Goal: Task Accomplishment & Management: Complete application form

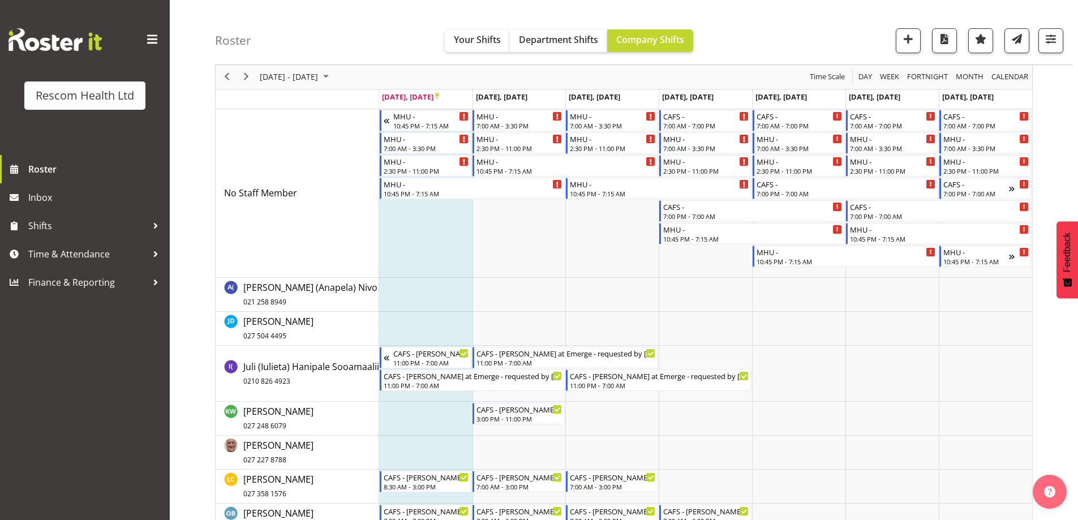
scroll to position [170, 0]
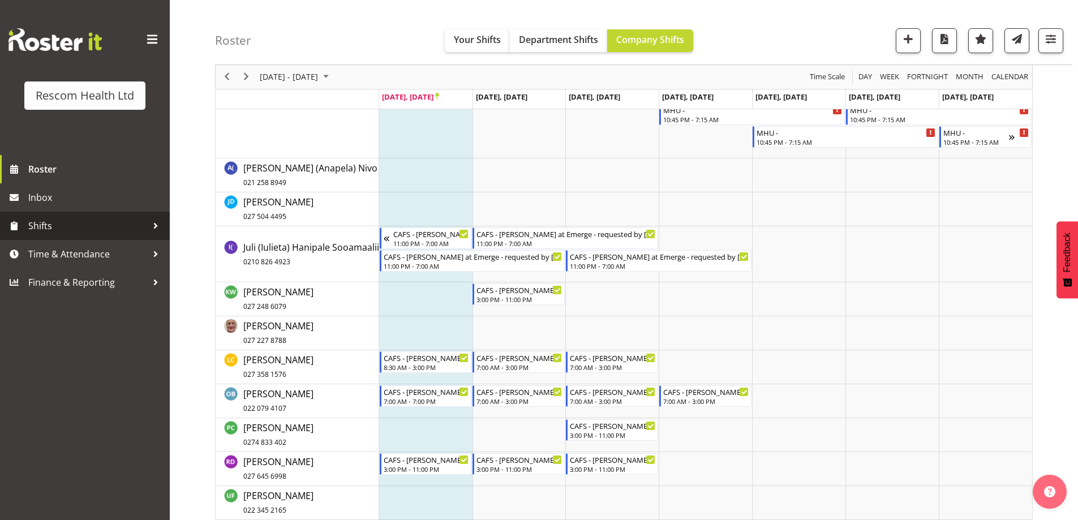
click at [34, 225] on span "Shifts" at bounding box center [87, 225] width 119 height 17
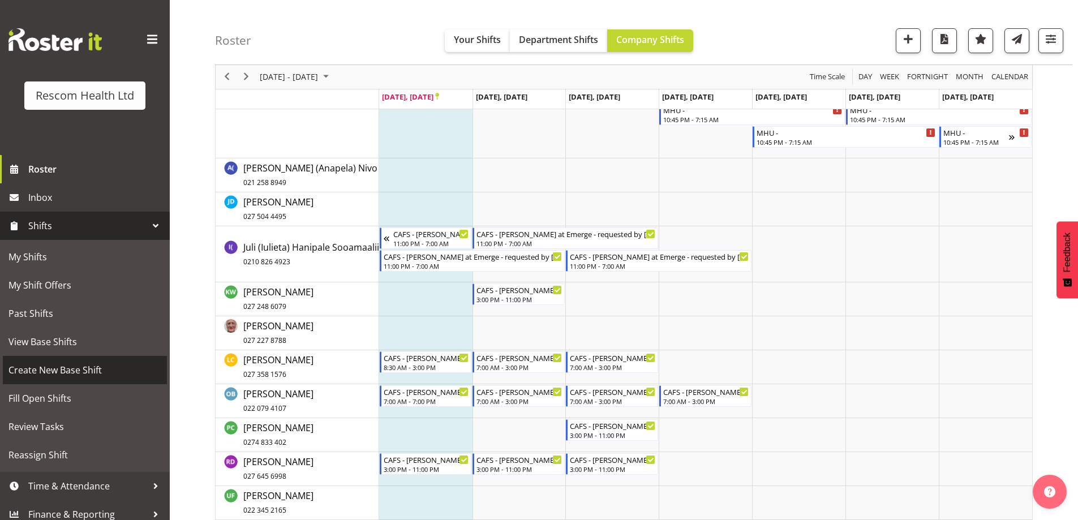
click at [65, 369] on span "Create New Base Shift" at bounding box center [84, 370] width 153 height 17
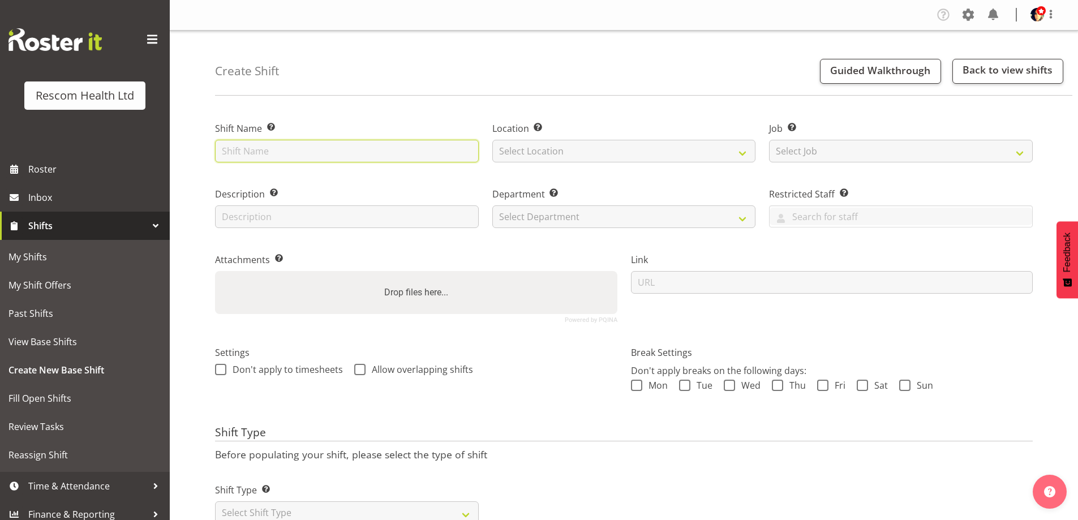
drag, startPoint x: 321, startPoint y: 143, endPoint x: 315, endPoint y: 154, distance: 12.4
click at [321, 144] on input "text" at bounding box center [347, 151] width 264 height 23
type input "CAFS - [PERSON_NAME] at Emerge"
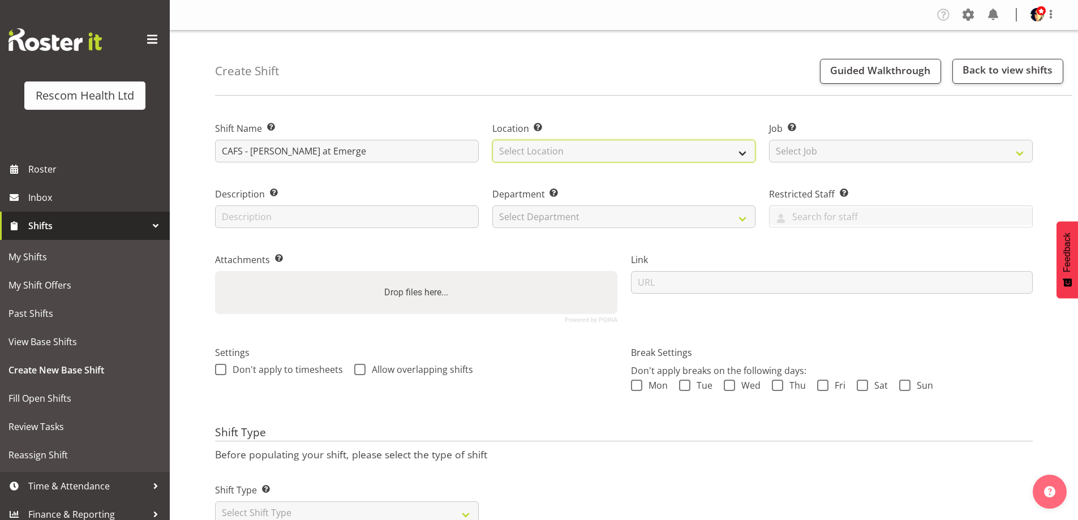
click at [595, 146] on select "Select Location CAFS Colwyn House Cranford Hospice DHB Emerge - Hospital Emerge…" at bounding box center [625, 151] width 264 height 23
select select "899"
click at [493, 140] on select "Select Location CAFS Colwyn House Cranford Hospice DHB Emerge - Hospital Emerge…" at bounding box center [625, 151] width 264 height 23
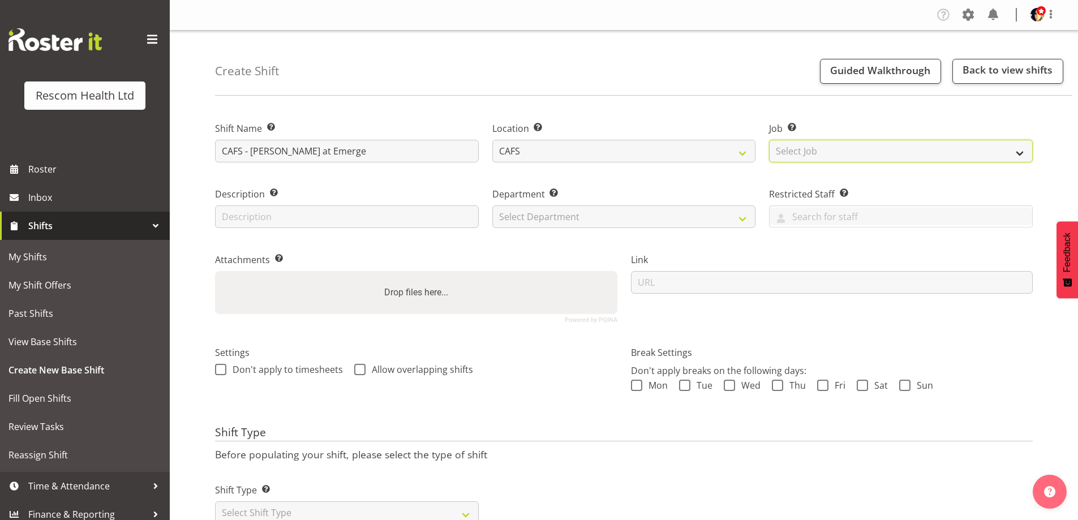
click at [827, 150] on select "Select Job Create new job HCA Watch" at bounding box center [901, 151] width 264 height 23
select select "4188"
click at [769, 140] on select "Select Job Create new job HCA Watch" at bounding box center [901, 151] width 264 height 23
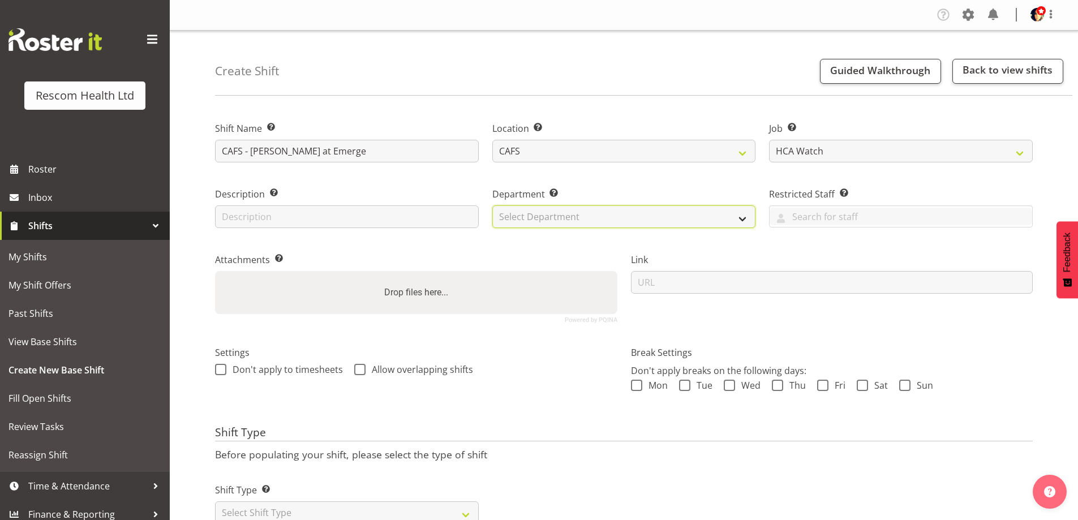
drag, startPoint x: 652, startPoint y: 221, endPoint x: 646, endPoint y: 224, distance: 6.1
click at [650, 222] on select "Select Department CAFS Colwyn House Cranford Hospice Emerge Emerge - Stortford …" at bounding box center [625, 216] width 264 height 23
select select "621"
click at [493, 205] on select "Select Department CAFS Colwyn House Cranford Hospice Emerge Emerge - Stortford …" at bounding box center [625, 216] width 264 height 23
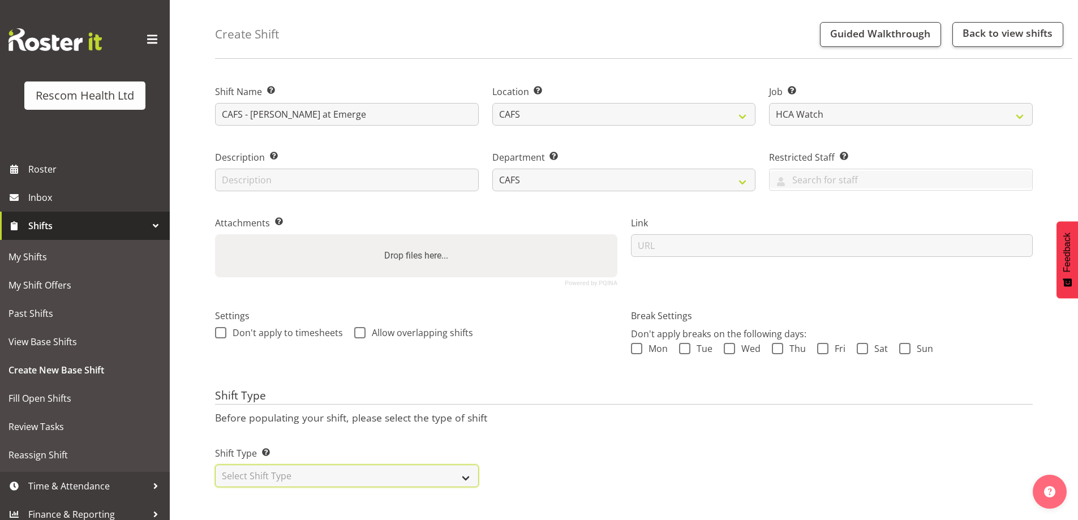
click at [273, 468] on select "Select Shift Type One Off Shift Recurring Shift Rotating Shift" at bounding box center [347, 476] width 264 height 23
click at [215, 465] on select "Select Shift Type One Off Shift Recurring Shift Rotating Shift" at bounding box center [347, 476] width 264 height 23
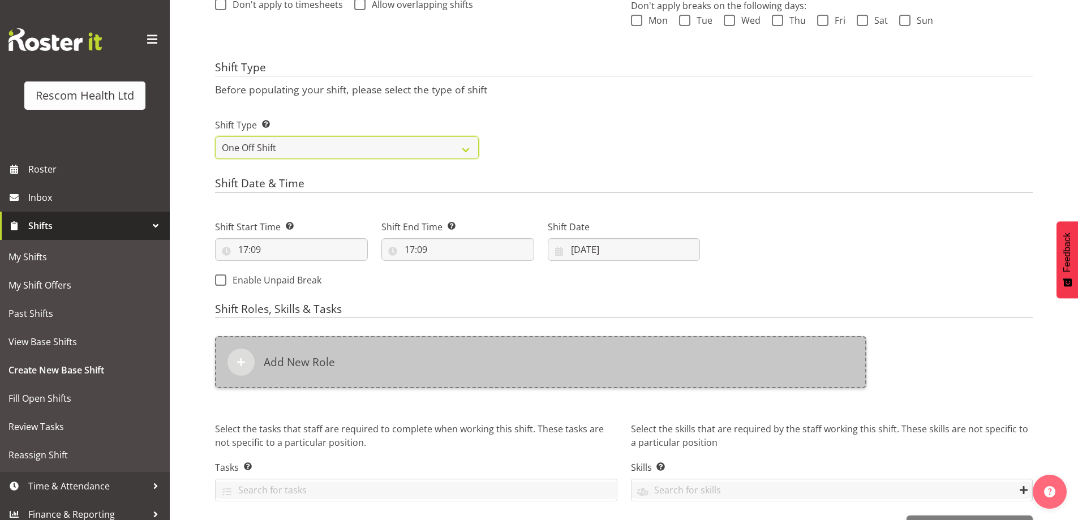
scroll to position [403, 0]
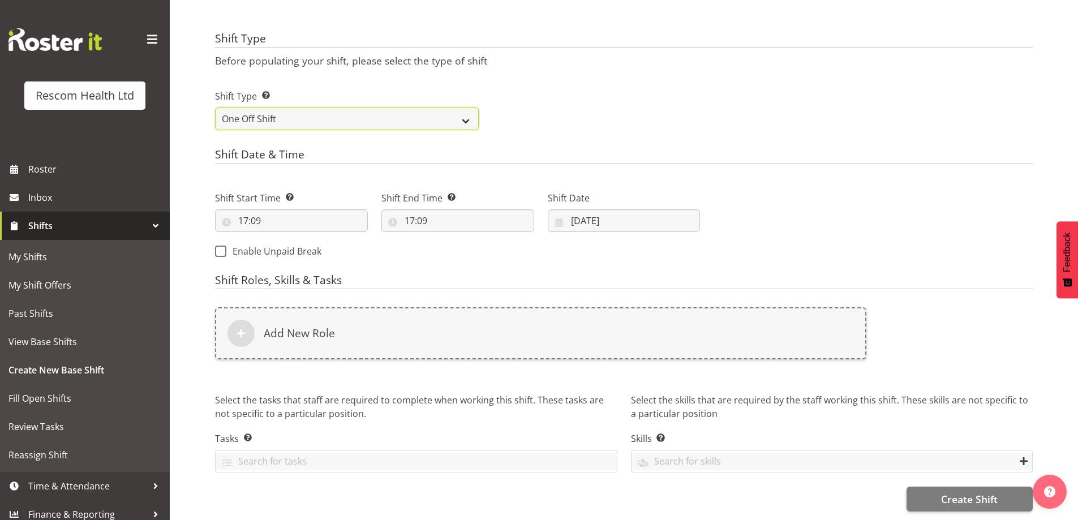
click at [321, 113] on select "One Off Shift Recurring Shift Rotating Shift" at bounding box center [347, 119] width 264 height 23
select select "recurring"
click at [215, 108] on select "One Off Shift Recurring Shift Rotating Shift" at bounding box center [347, 119] width 264 height 23
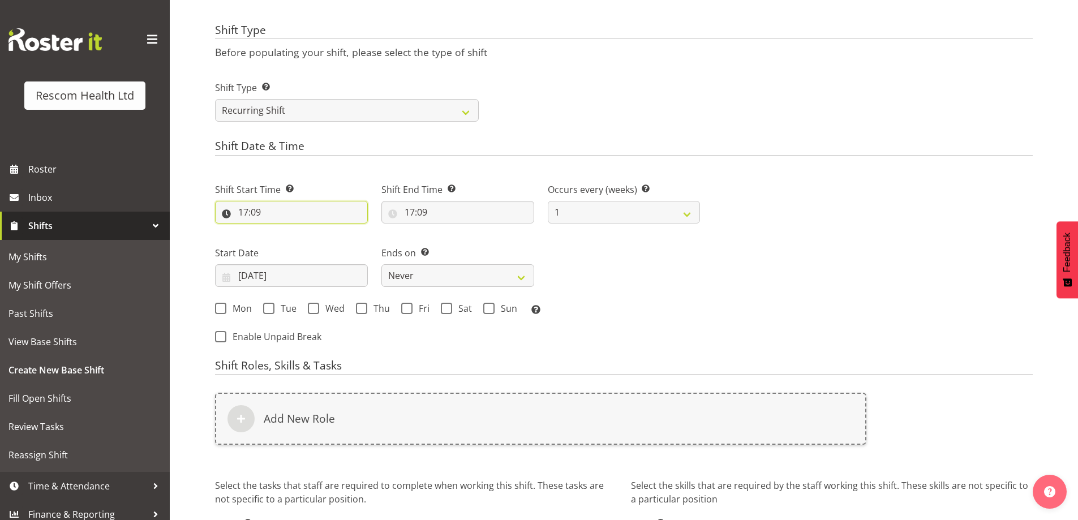
click at [247, 212] on input "17:09" at bounding box center [291, 212] width 153 height 23
click at [291, 237] on select "00 01 02 03 04 05 06 07 08 09 10 11 12 13 14 15 16 17 18 19 20 21 22 23" at bounding box center [292, 241] width 25 height 23
select select "23"
click at [280, 230] on select "00 01 02 03 04 05 06 07 08 09 10 11 12 13 14 15 16 17 18 19 20 21 22 23" at bounding box center [292, 241] width 25 height 23
type input "23:09"
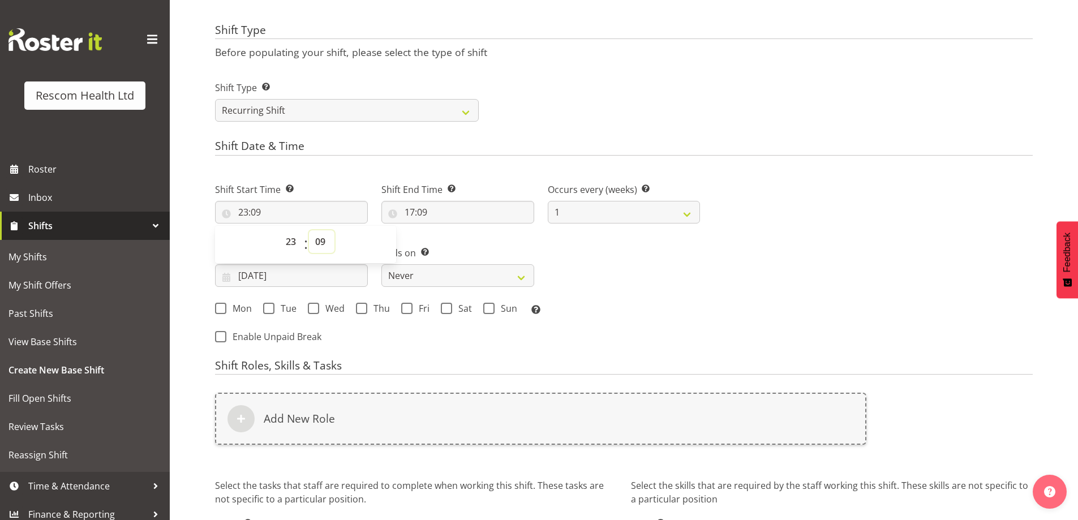
click at [318, 241] on select "00 01 02 03 04 05 06 07 08 09 10 11 12 13 14 15 16 17 18 19 20 21 22 23 24 25 2…" at bounding box center [321, 241] width 25 height 23
select select "0"
click at [309, 230] on select "00 01 02 03 04 05 06 07 08 09 10 11 12 13 14 15 16 17 18 19 20 21 22 23 24 25 2…" at bounding box center [321, 241] width 25 height 23
type input "23:00"
click at [414, 210] on input "17:09" at bounding box center [458, 212] width 153 height 23
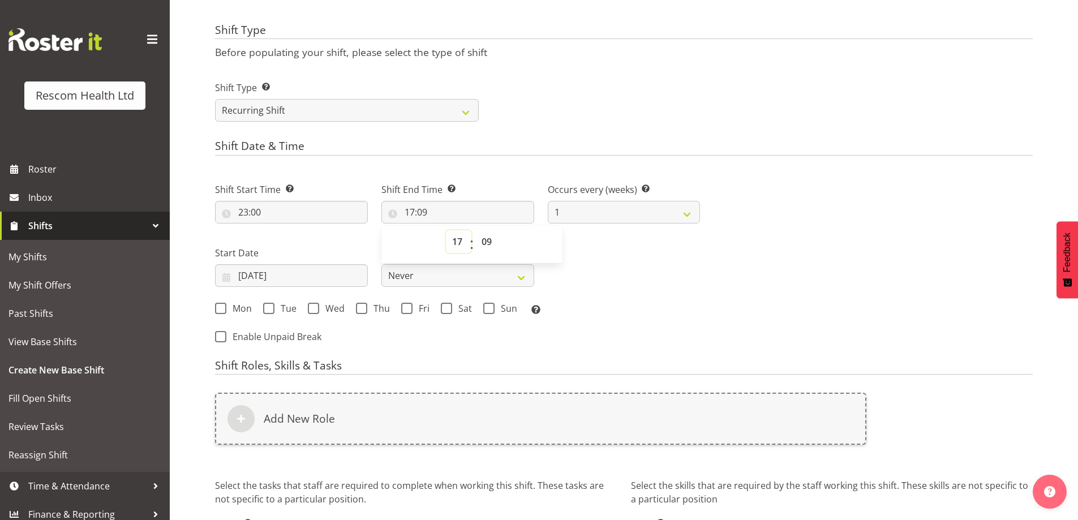
click at [460, 242] on select "00 01 02 03 04 05 06 07 08 09 10 11 12 13 14 15 16 17 18 19 20 21 22 23" at bounding box center [458, 241] width 25 height 23
select select "7"
click at [446, 230] on select "00 01 02 03 04 05 06 07 08 09 10 11 12 13 14 15 16 17 18 19 20 21 22 23" at bounding box center [458, 241] width 25 height 23
type input "07:09"
click at [483, 240] on select "00 01 02 03 04 05 06 07 08 09 10 11 12 13 14 15 16 17 18 19 20 21 22 23 24 25 2…" at bounding box center [488, 241] width 25 height 23
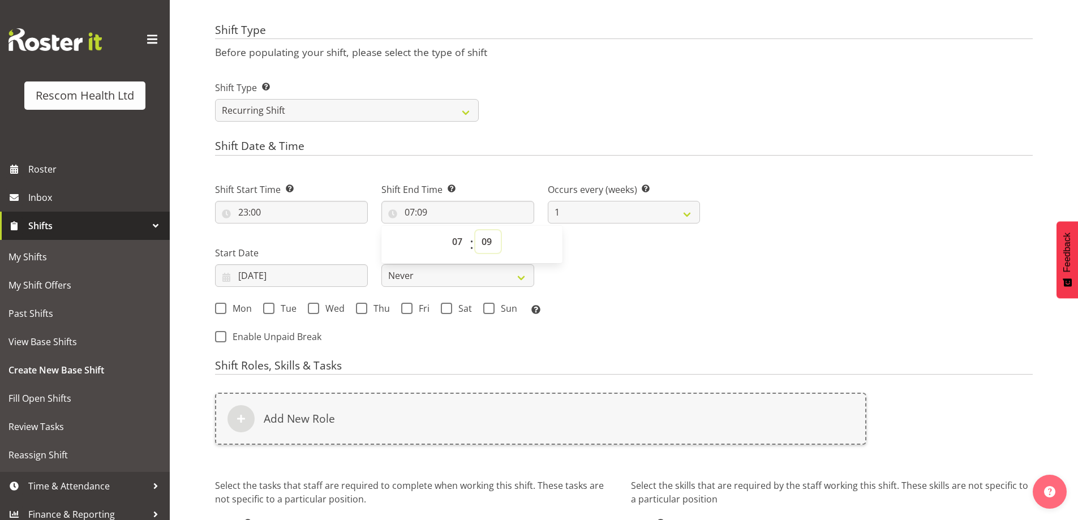
select select "0"
click at [476, 230] on select "00 01 02 03 04 05 06 07 08 09 10 11 12 13 14 15 16 17 18 19 20 21 22 23 24 25 2…" at bounding box center [488, 241] width 25 height 23
type input "07:00"
click at [729, 70] on div "Shift Type Shift Types: One Off – Select this if you would like a single shift …" at bounding box center [624, 96] width 832 height 63
drag, startPoint x: 219, startPoint y: 307, endPoint x: 225, endPoint y: 306, distance: 6.8
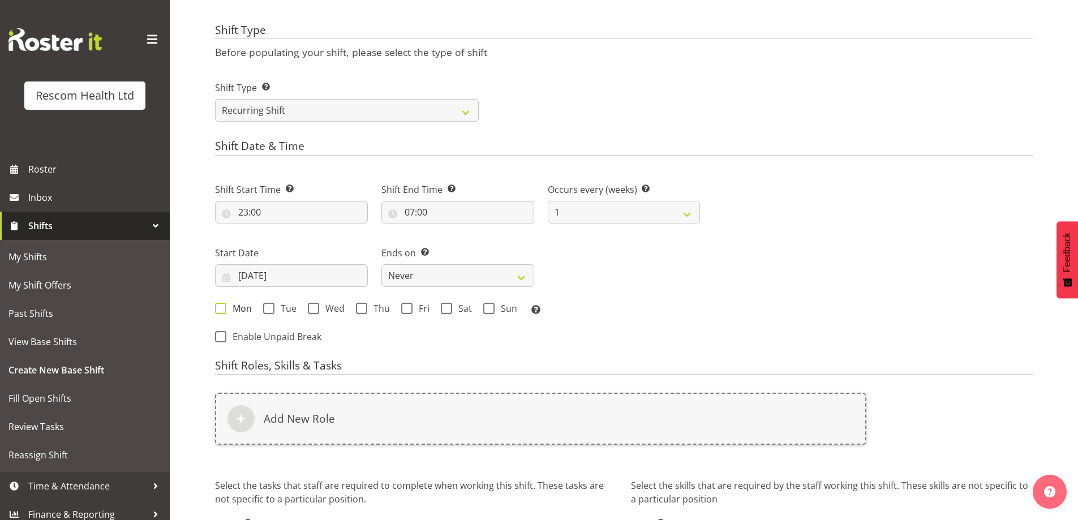
click at [220, 307] on span at bounding box center [220, 308] width 11 height 11
click at [220, 307] on input "Mon" at bounding box center [218, 308] width 7 height 7
checkbox input "true"
click at [270, 307] on span at bounding box center [268, 308] width 11 height 11
click at [270, 307] on input "Tue" at bounding box center [266, 308] width 7 height 7
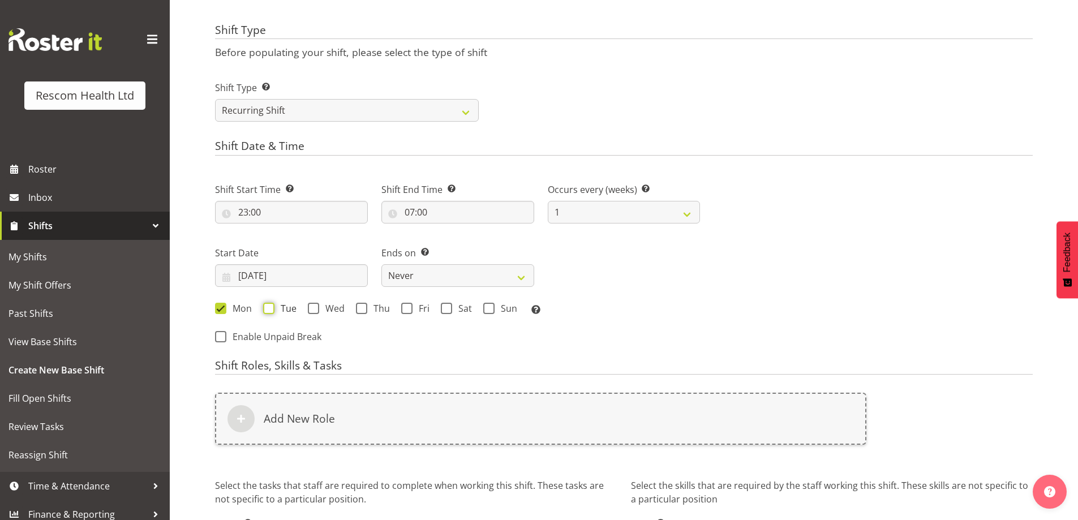
checkbox input "true"
click at [315, 307] on span at bounding box center [313, 308] width 11 height 11
click at [315, 307] on input "Wed" at bounding box center [311, 308] width 7 height 7
checkbox input "true"
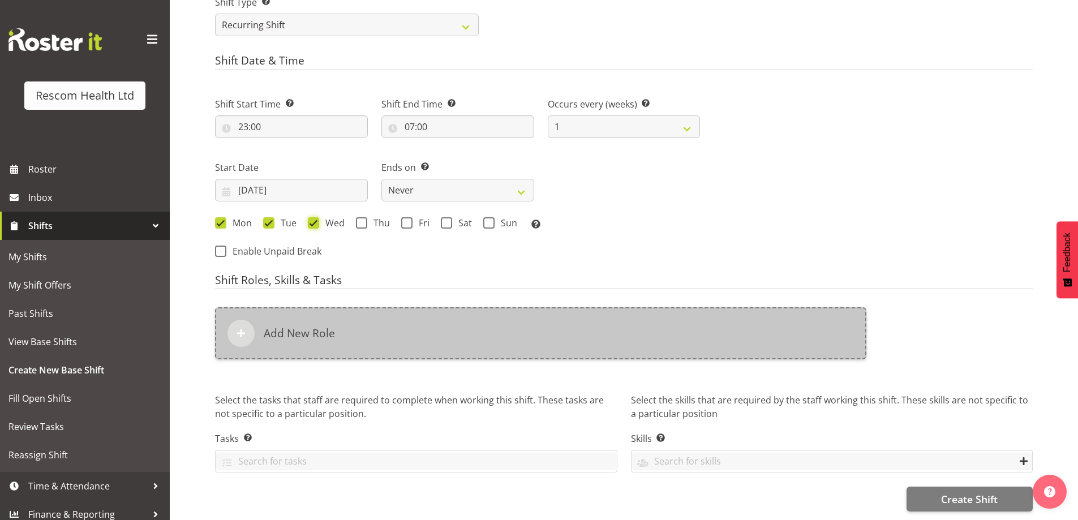
scroll to position [496, 0]
click at [355, 318] on div "Add New Role" at bounding box center [541, 333] width 652 height 52
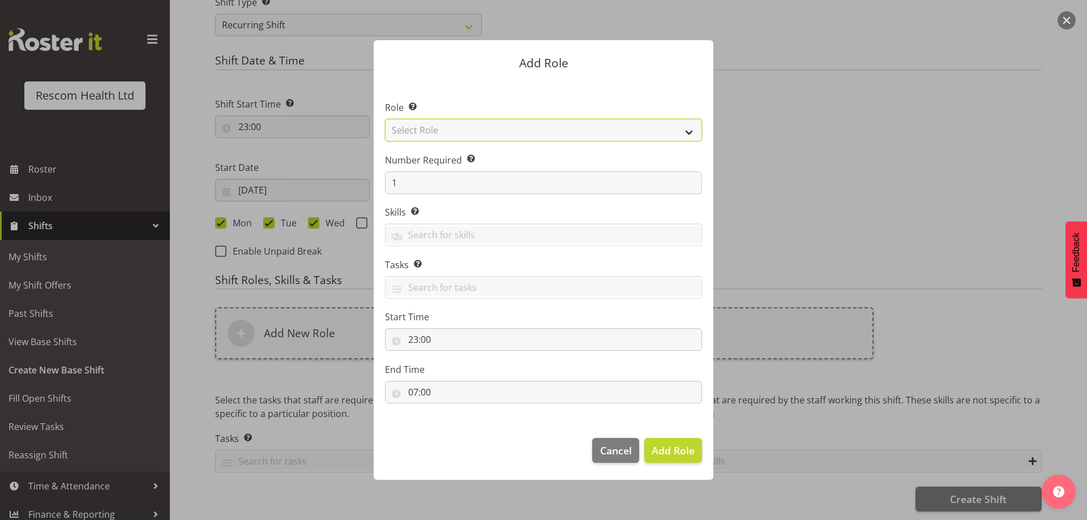
drag, startPoint x: 442, startPoint y: 134, endPoint x: 441, endPoint y: 140, distance: 5.8
click at [442, 135] on select "Select Role HCA" at bounding box center [543, 130] width 317 height 23
select select "1100"
click at [385, 119] on select "Select Role HCA" at bounding box center [543, 130] width 317 height 23
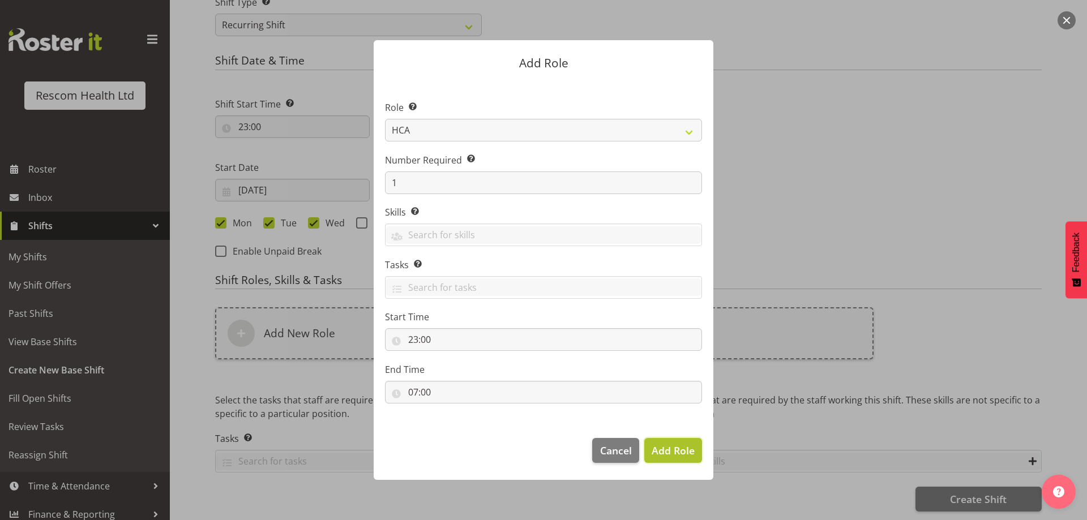
click at [670, 448] on span "Add Role" at bounding box center [673, 451] width 43 height 14
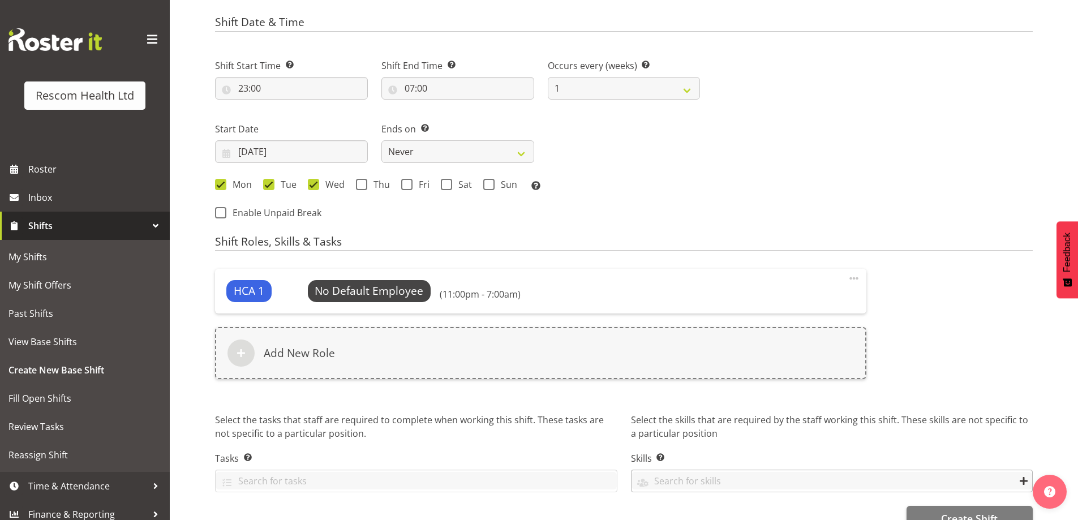
scroll to position [554, 0]
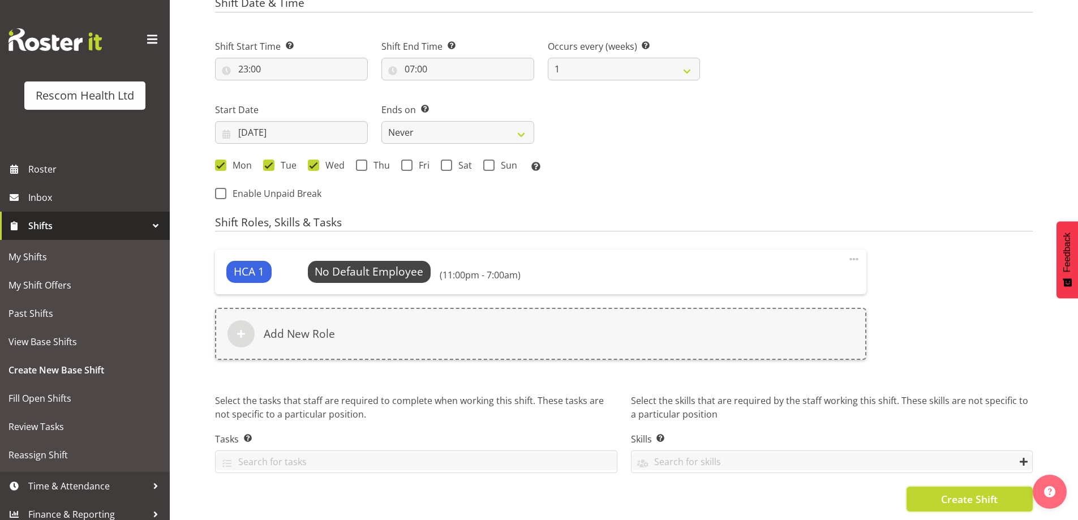
click at [970, 494] on span "Create Shift" at bounding box center [969, 499] width 57 height 15
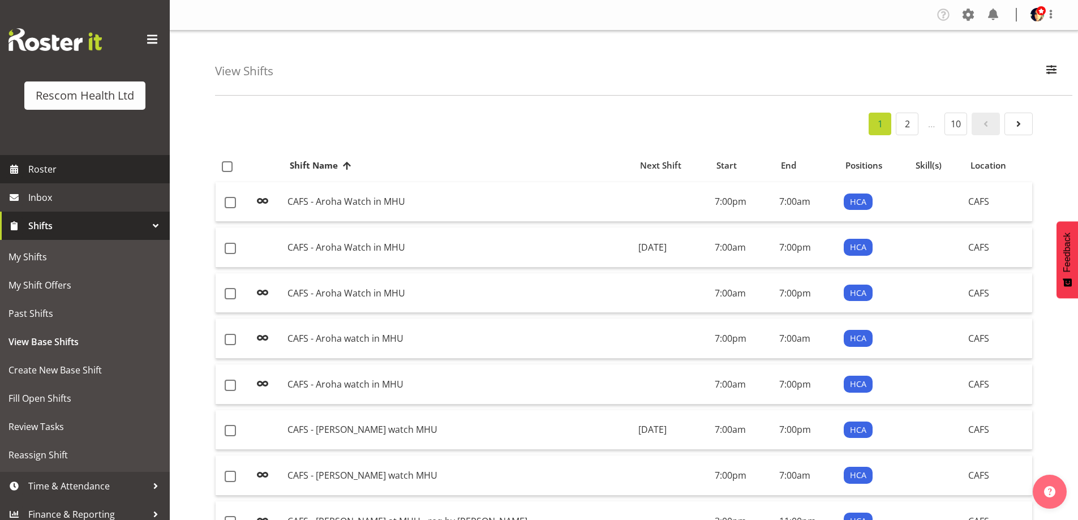
click at [65, 167] on span "Roster" at bounding box center [96, 169] width 136 height 17
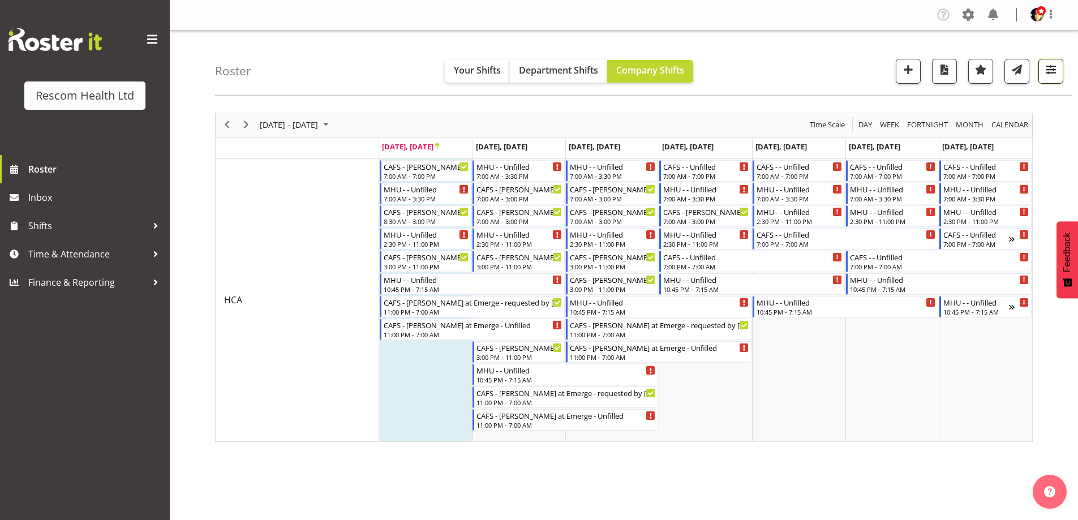
click at [1051, 69] on span "button" at bounding box center [1051, 69] width 15 height 15
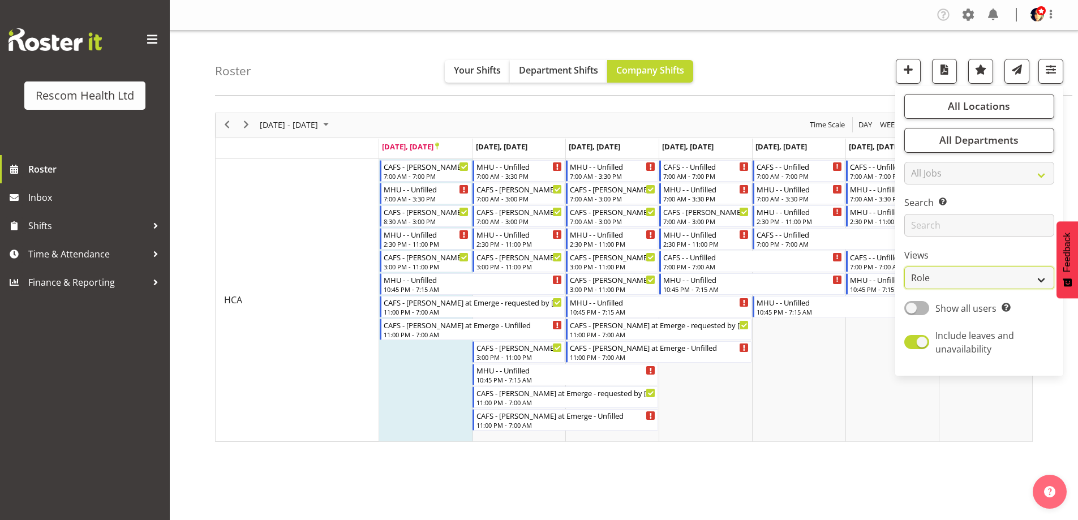
click at [969, 279] on select "Staff Role Shift - Horizontal Shift - Vertical Staff - Location" at bounding box center [980, 278] width 150 height 23
select select "staff"
click at [905, 267] on select "Staff Role Shift - Horizontal Shift - Vertical Staff - Location" at bounding box center [980, 278] width 150 height 23
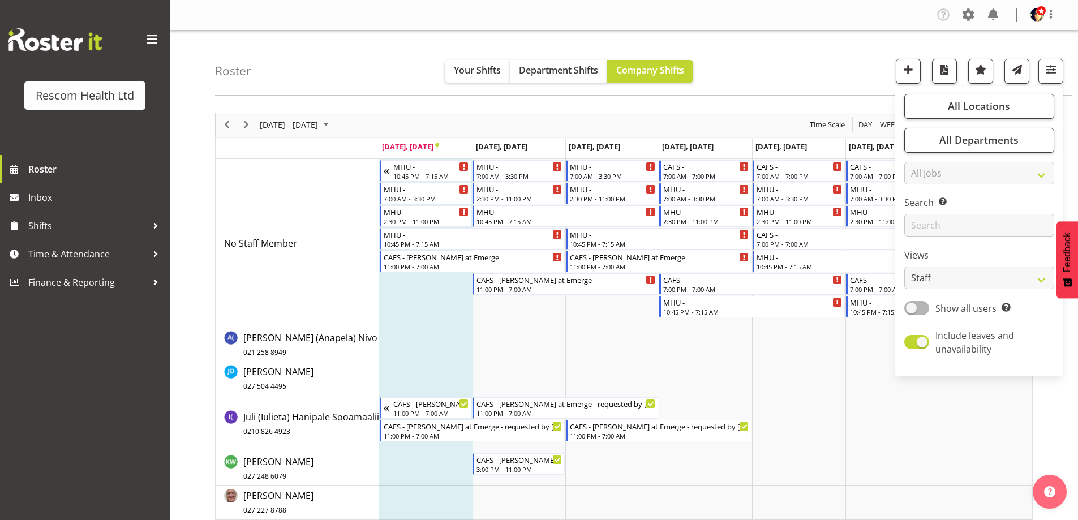
click at [829, 68] on div "Roster Your Shifts Department Shifts Company Shifts All Locations Clear CAFS [G…" at bounding box center [644, 63] width 858 height 65
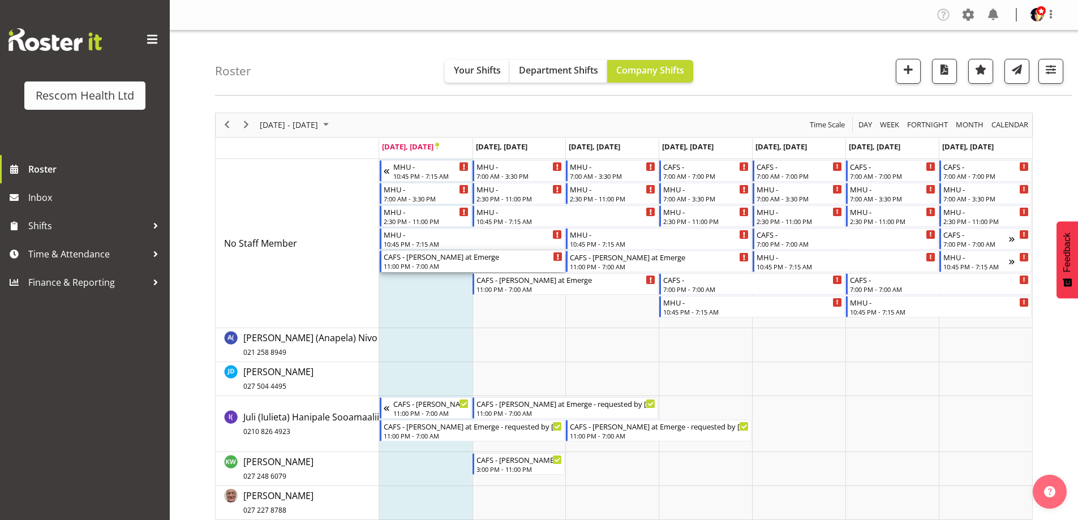
click at [442, 258] on div "CAFS - [PERSON_NAME] at Emerge" at bounding box center [473, 256] width 179 height 11
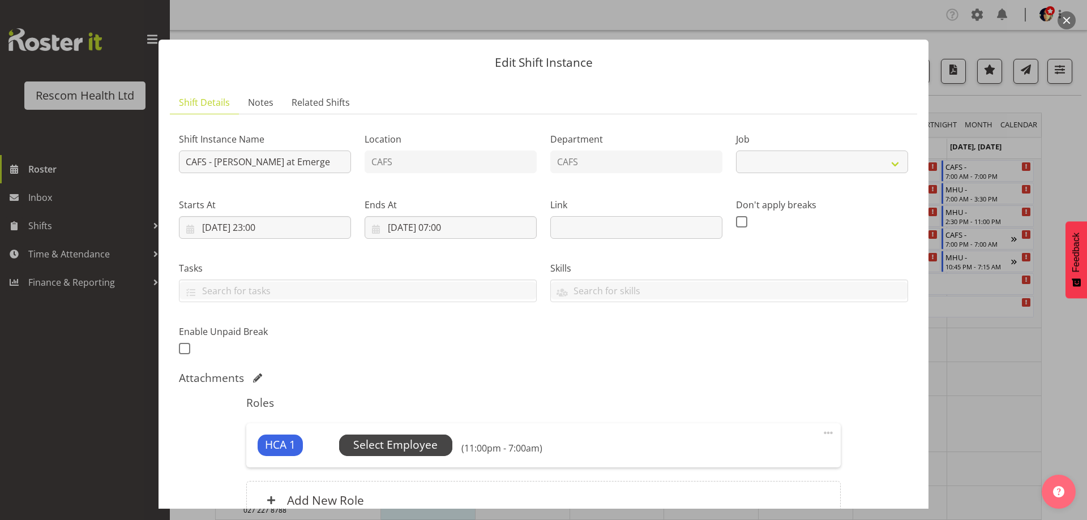
select select "4188"
click at [403, 447] on span "Select Employee" at bounding box center [395, 445] width 84 height 16
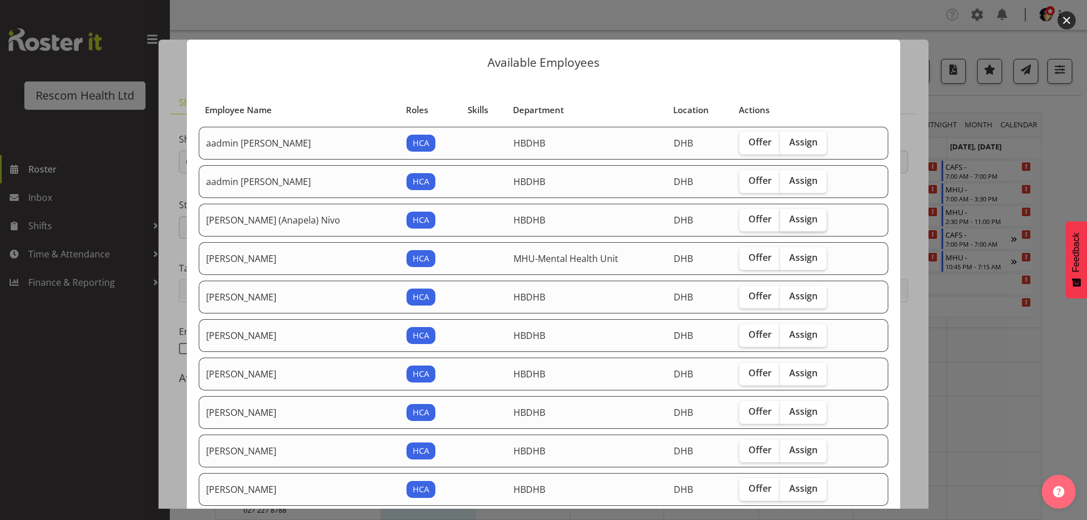
click at [797, 217] on span "Assign" at bounding box center [803, 218] width 28 height 11
click at [787, 217] on input "Assign" at bounding box center [783, 219] width 7 height 7
checkbox input "true"
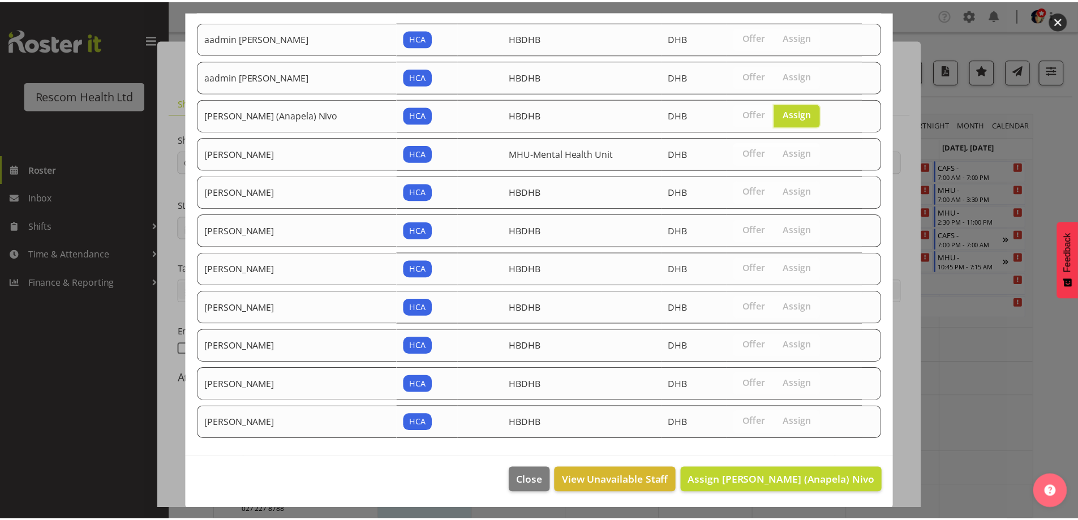
scroll to position [106, 0]
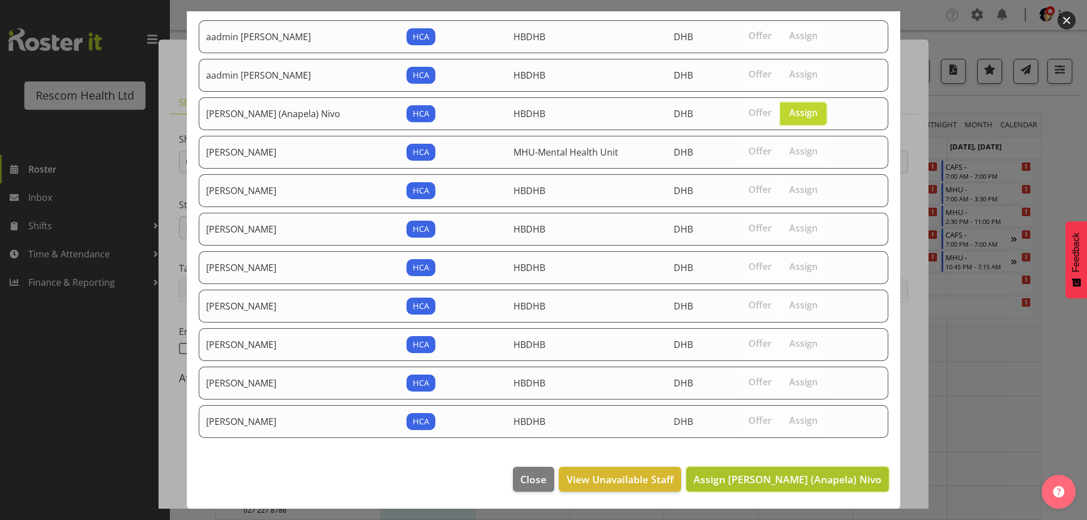
click at [837, 482] on span "Assign [PERSON_NAME] (Anapela) Nivo" at bounding box center [787, 480] width 188 height 14
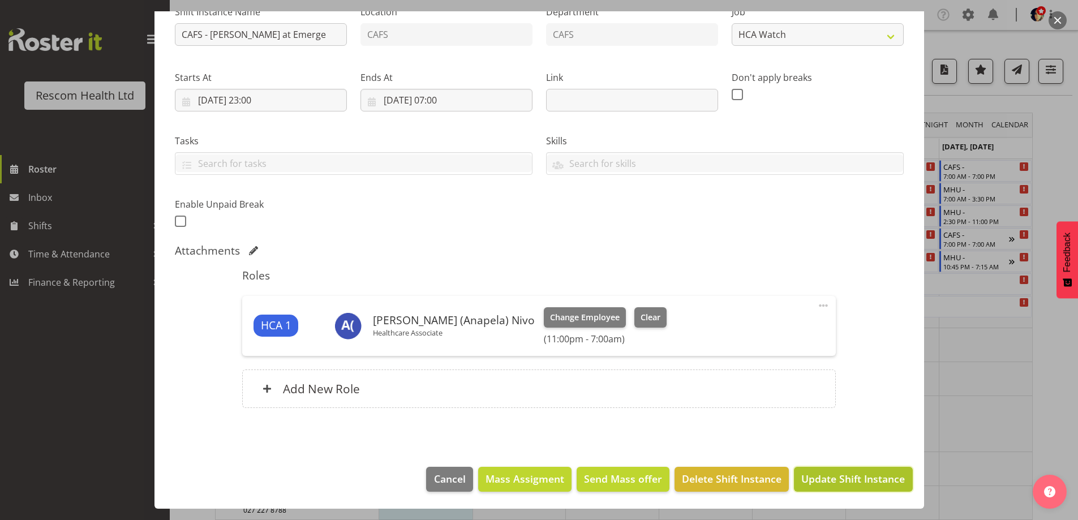
click at [863, 485] on span "Update Shift Instance" at bounding box center [854, 479] width 104 height 15
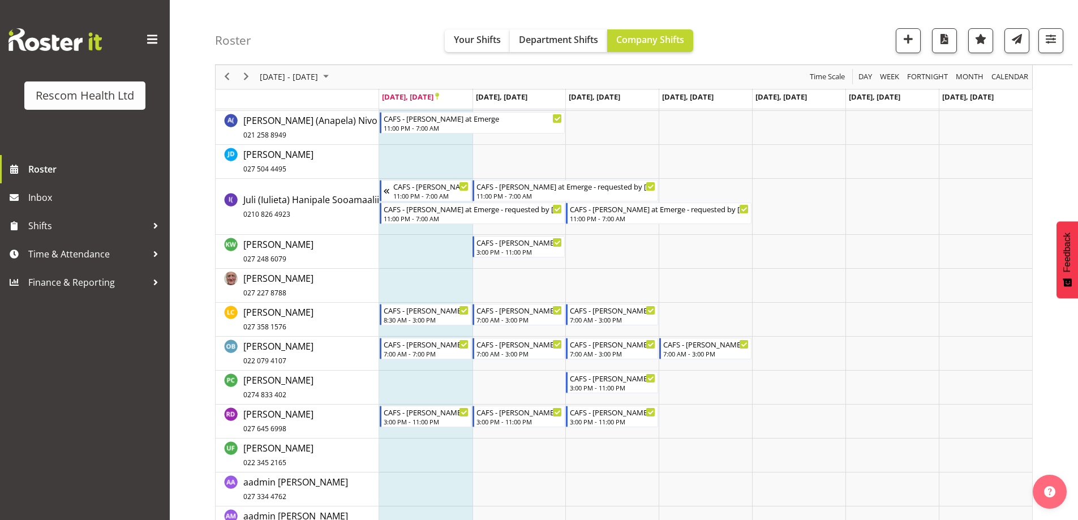
scroll to position [226, 0]
